Goal: Task Accomplishment & Management: Manage account settings

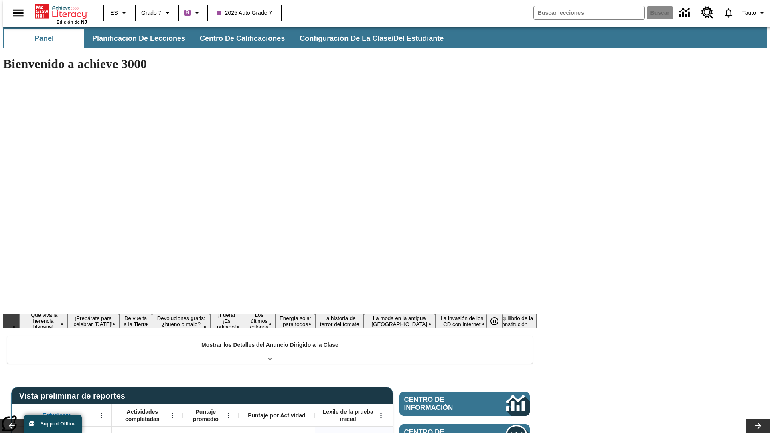
click at [363, 38] on span "Configuración de la clase/del estudiante" at bounding box center [372, 38] width 144 height 9
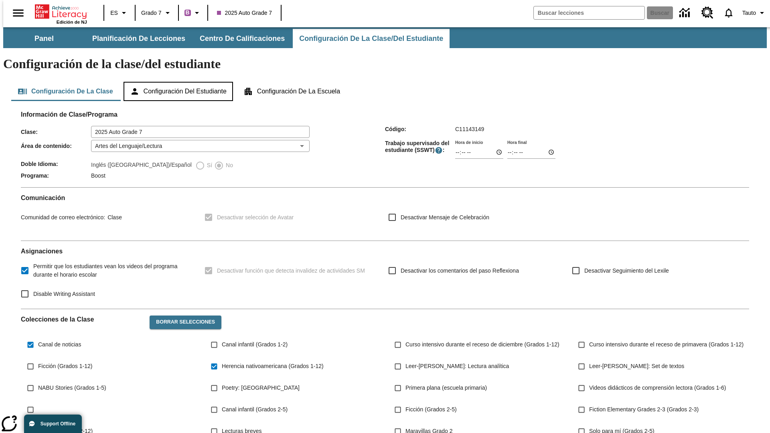
click at [179, 82] on button "Configuración del estudiante" at bounding box center [177, 91] width 109 height 19
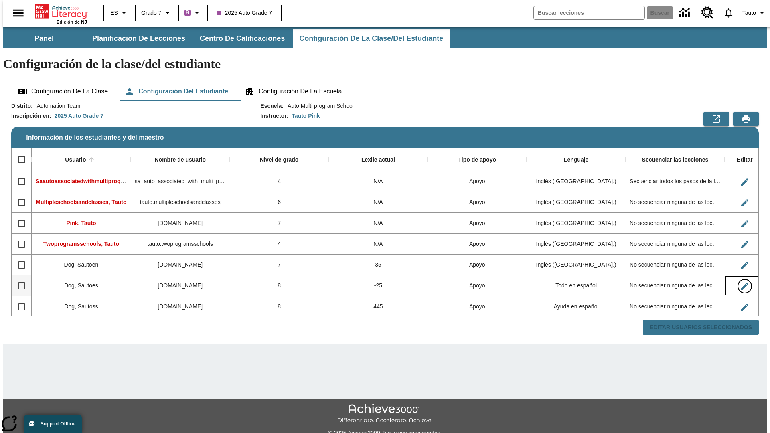
click at [741, 283] on icon "Editar Usuario" at bounding box center [744, 286] width 7 height 7
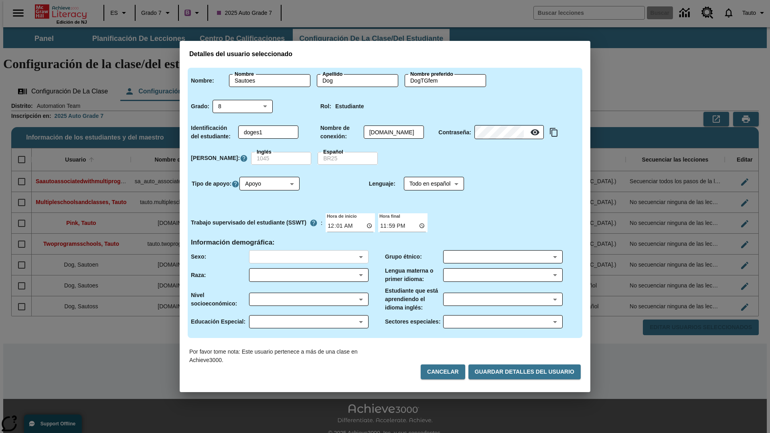
click at [308, 257] on body "Saltar al contenido principal Edición de NJ ES Grado 7 B 2025 Auto Grade 7 Busc…" at bounding box center [384, 238] width 763 height 423
click at [308, 275] on body "Saltar al contenido principal Edición de NJ ES Grado 7 B 2025 Auto Grade 7 Busc…" at bounding box center [384, 238] width 763 height 423
click at [308, 299] on body "Saltar al contenido principal Edición de NJ ES Grado 7 B 2025 Auto Grade 7 Busc…" at bounding box center [384, 238] width 763 height 423
click at [308, 322] on body "Saltar al contenido principal Edición de NJ ES Grado 7 B 2025 Auto Grade 7 Busc…" at bounding box center [384, 238] width 763 height 423
click at [502, 257] on body "Saltar al contenido principal Edición de NJ ES Grado 7 B 2025 Auto Grade 7 Busc…" at bounding box center [384, 238] width 763 height 423
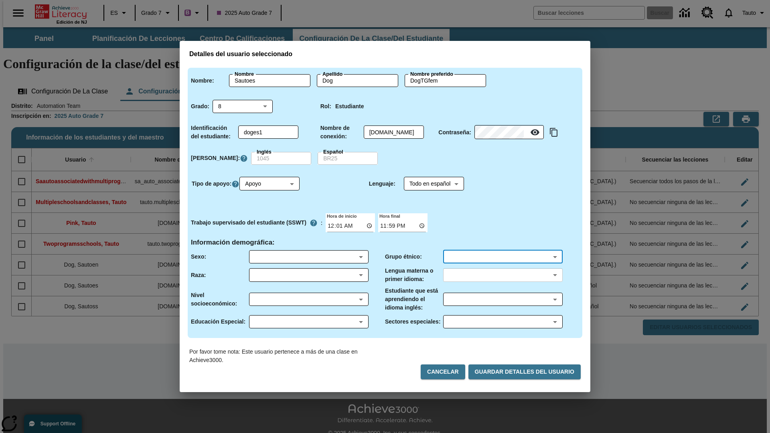
click at [502, 275] on body "Saltar al contenido principal Edición de NJ ES Grado 7 B 2025 Auto Grade 7 Busc…" at bounding box center [384, 238] width 763 height 423
click at [502, 299] on body "Saltar al contenido principal Edición de NJ ES Grado 7 B 2025 Auto Grade 7 Busc…" at bounding box center [384, 238] width 763 height 423
click at [502, 322] on body "Saltar al contenido principal Edición de NJ ES Grado 7 B 2025 Auto Grade 7 Busc…" at bounding box center [384, 238] width 763 height 423
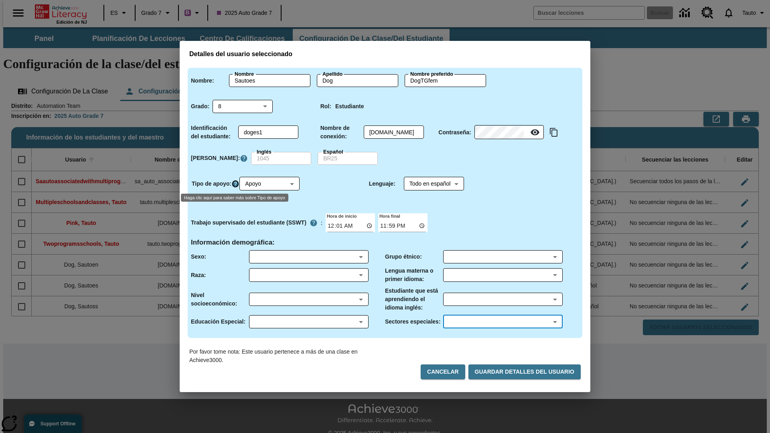
click at [237, 184] on icon "Haga clic aquí para saber más sobre Tipo de apoyo" at bounding box center [235, 184] width 8 height 8
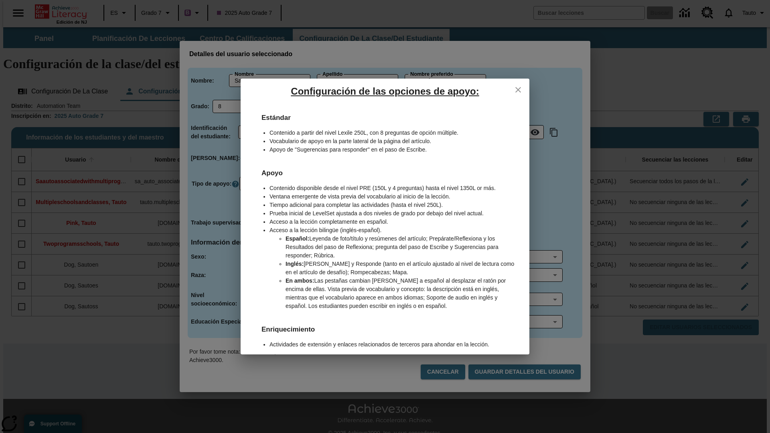
click at [518, 89] on icon "close" at bounding box center [518, 90] width 6 height 6
